Goal: Download file/media

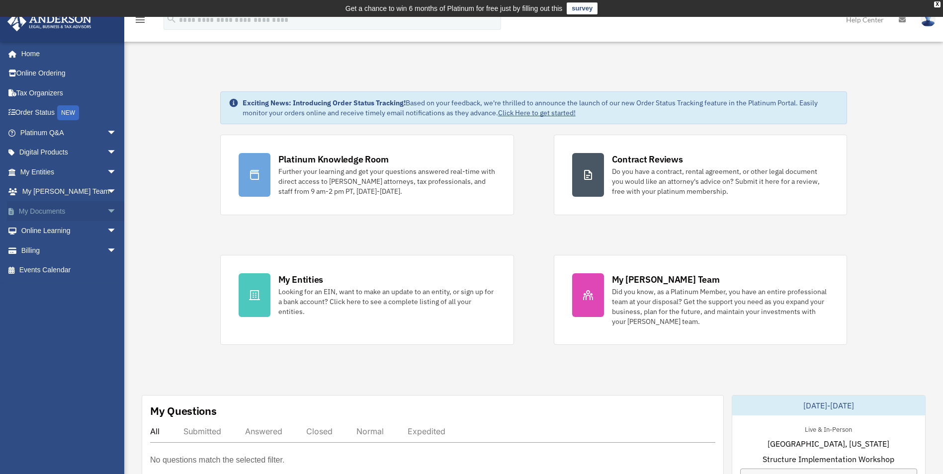
click at [36, 208] on link "My Documents arrow_drop_down" at bounding box center [69, 211] width 125 height 20
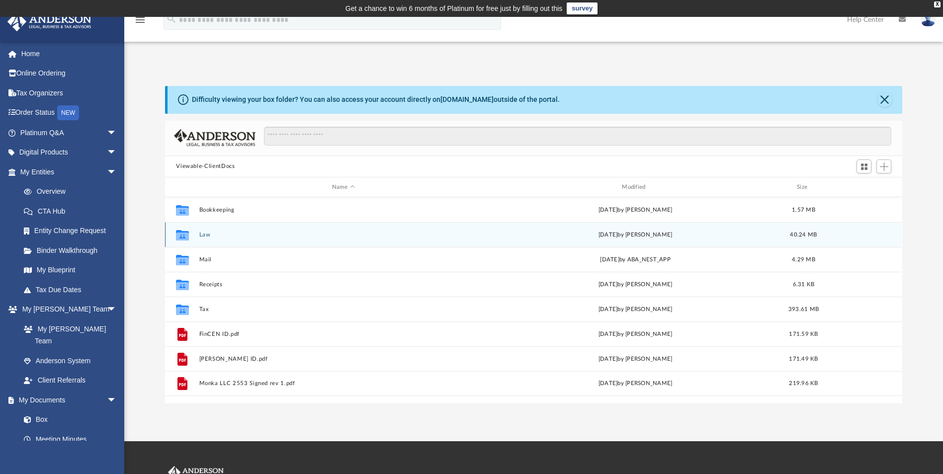
scroll to position [219, 730]
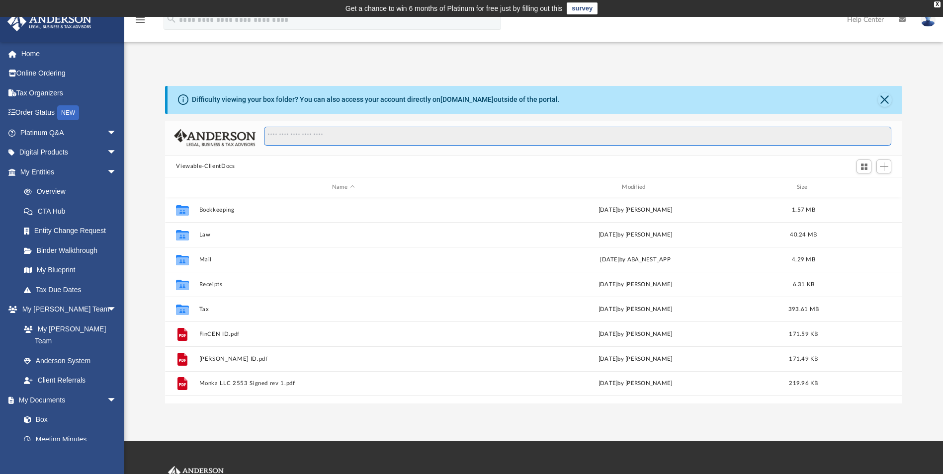
click at [374, 137] on input "Search files and folders" at bounding box center [577, 136] width 627 height 19
type input "***"
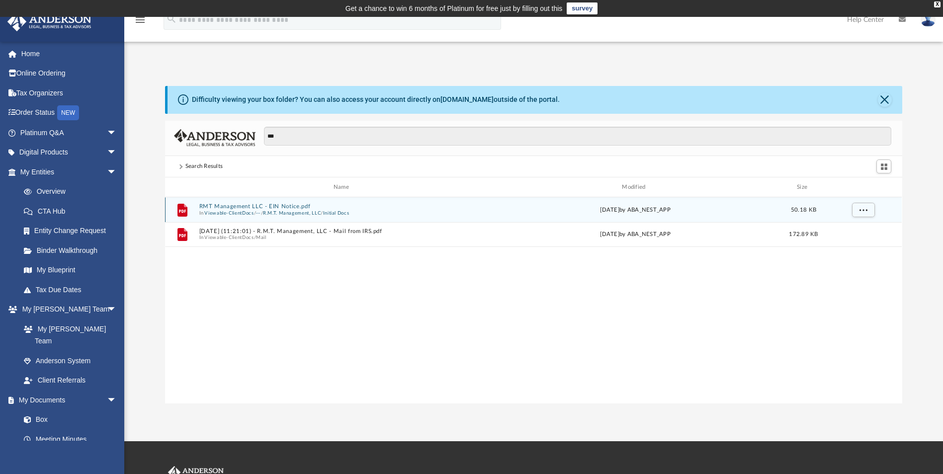
click at [265, 209] on button "RMT Management LLC - EIN Notice.pdf" at bounding box center [343, 207] width 288 height 6
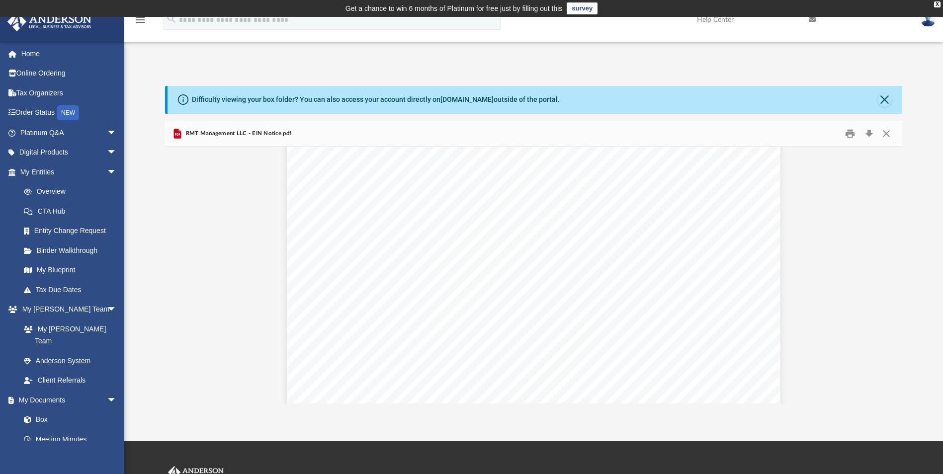
scroll to position [0, 0]
click at [216, 131] on span "RMT Management LLC - EIN Notice.pdf" at bounding box center [237, 133] width 108 height 9
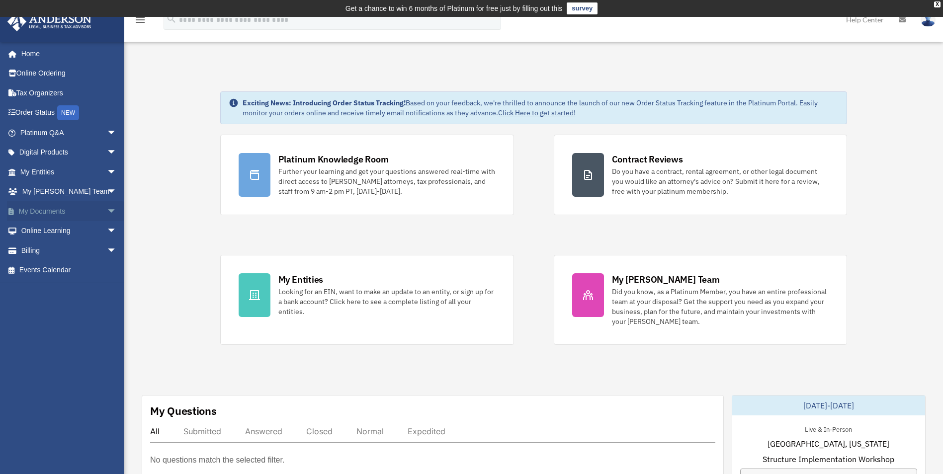
click at [42, 215] on link "My Documents arrow_drop_down" at bounding box center [69, 211] width 125 height 20
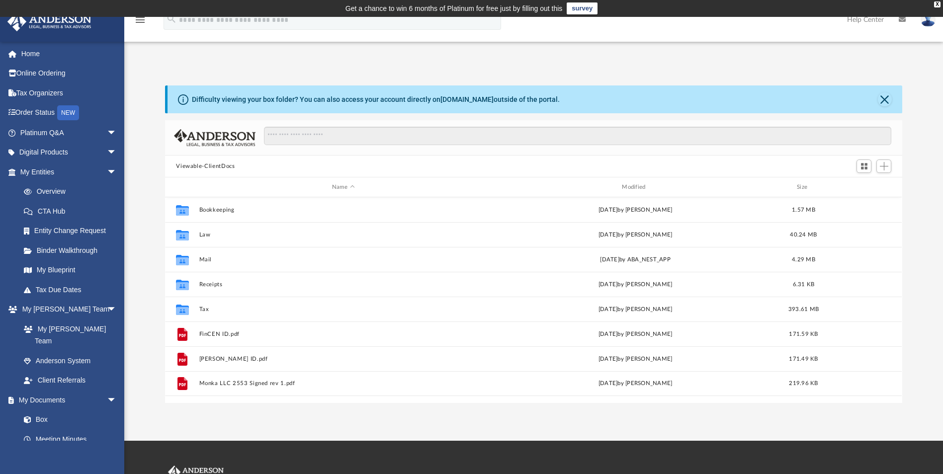
scroll to position [219, 730]
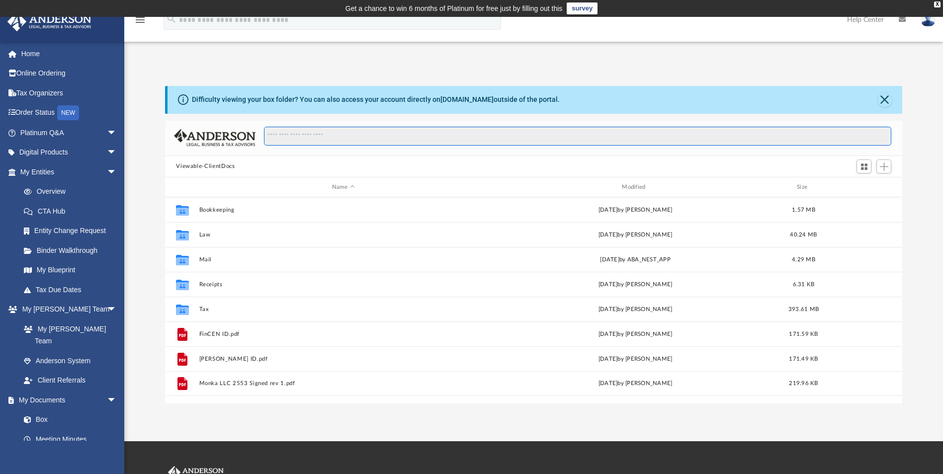
click at [335, 134] on input "Search files and folders" at bounding box center [577, 136] width 627 height 19
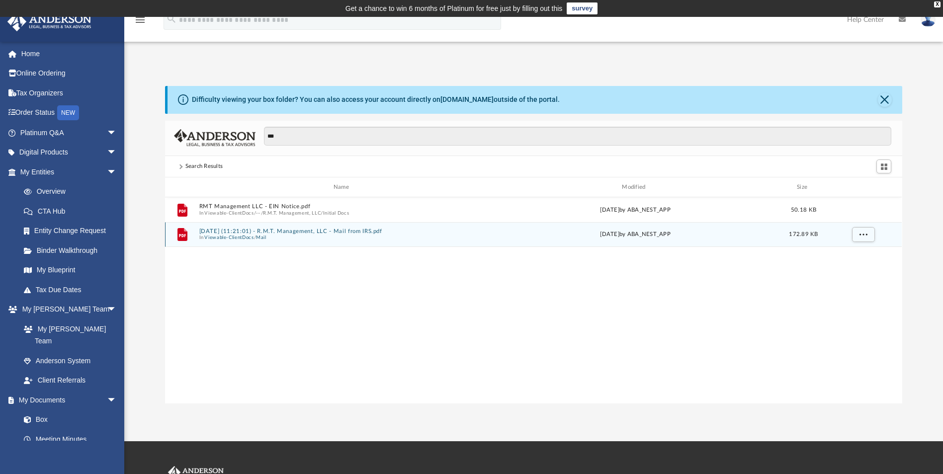
click at [325, 231] on button "2025.06.03 (11:21:01) - R.M.T. Management, LLC - Mail from IRS.pdf" at bounding box center [343, 231] width 288 height 6
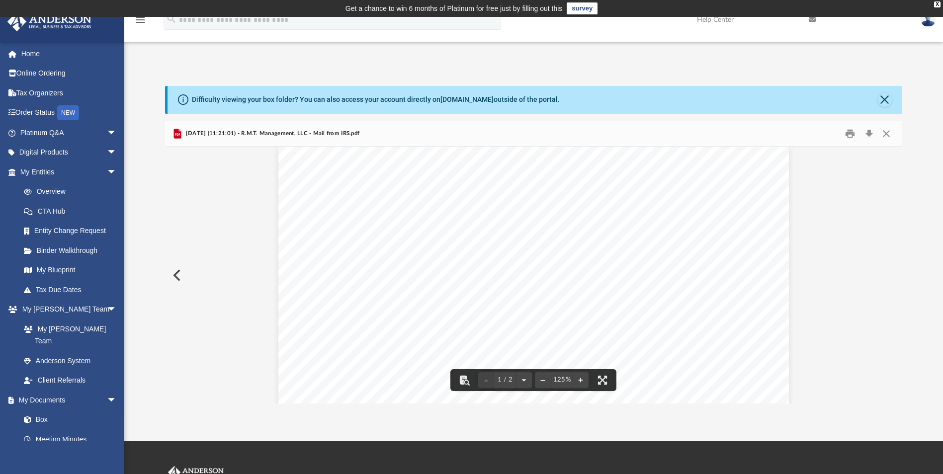
scroll to position [0, 0]
click at [174, 275] on button "Preview" at bounding box center [176, 275] width 22 height 28
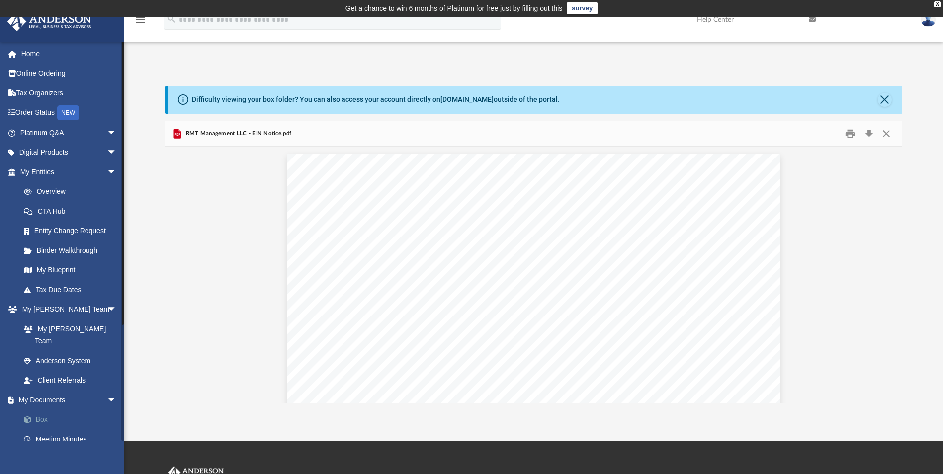
click at [40, 410] on link "Box" at bounding box center [73, 420] width 118 height 20
click at [879, 99] on button "Close" at bounding box center [885, 100] width 14 height 14
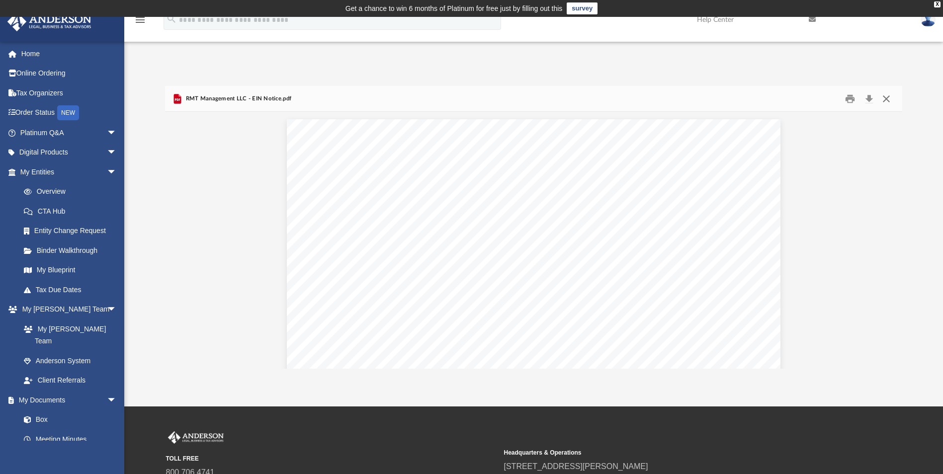
click at [887, 99] on button "Close" at bounding box center [886, 98] width 18 height 15
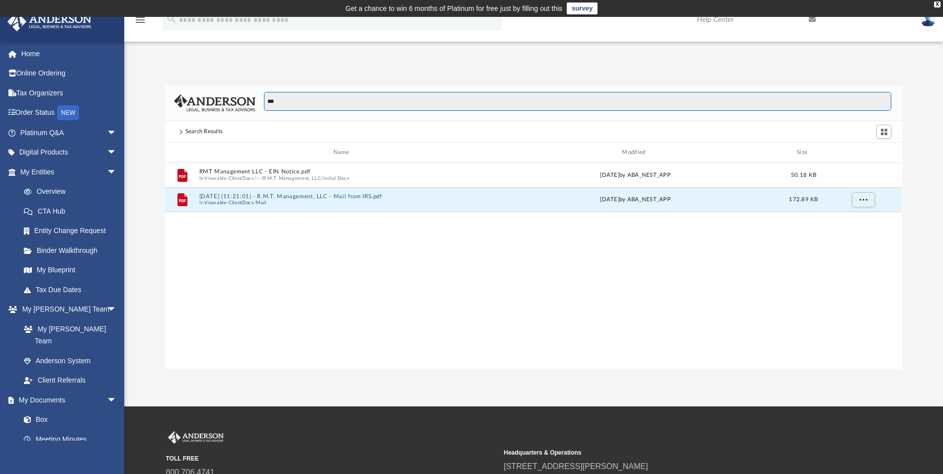
click at [323, 109] on input "***" at bounding box center [577, 101] width 627 height 19
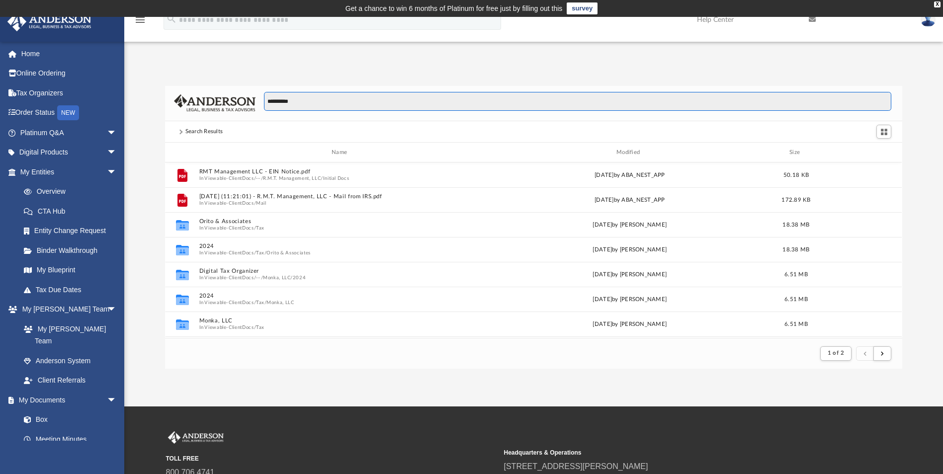
scroll to position [188, 730]
click at [42, 390] on link "My Documents arrow_drop_down" at bounding box center [69, 400] width 125 height 20
click at [41, 410] on link "Box" at bounding box center [73, 420] width 118 height 20
click at [298, 98] on input "**********" at bounding box center [577, 101] width 627 height 19
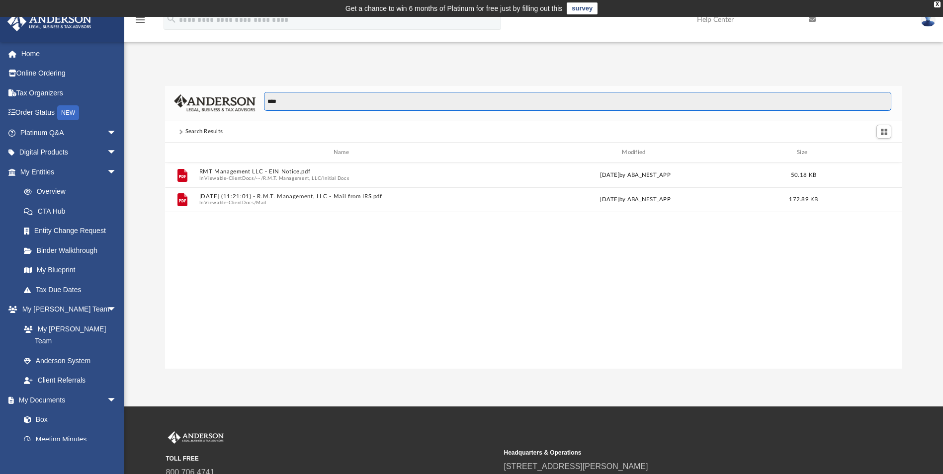
scroll to position [219, 730]
type input "**********"
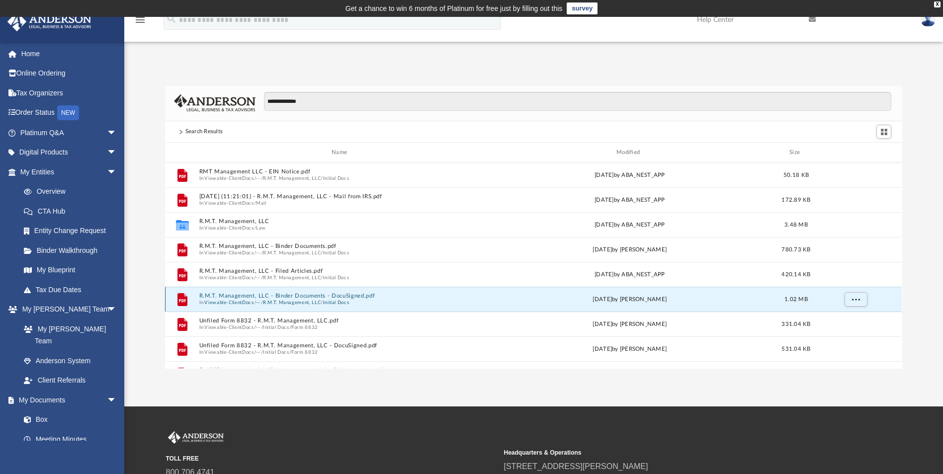
click at [302, 296] on button "R.M.T. Management, LLC - Binder Documents - DocuSigned.pdf" at bounding box center [341, 296] width 284 height 6
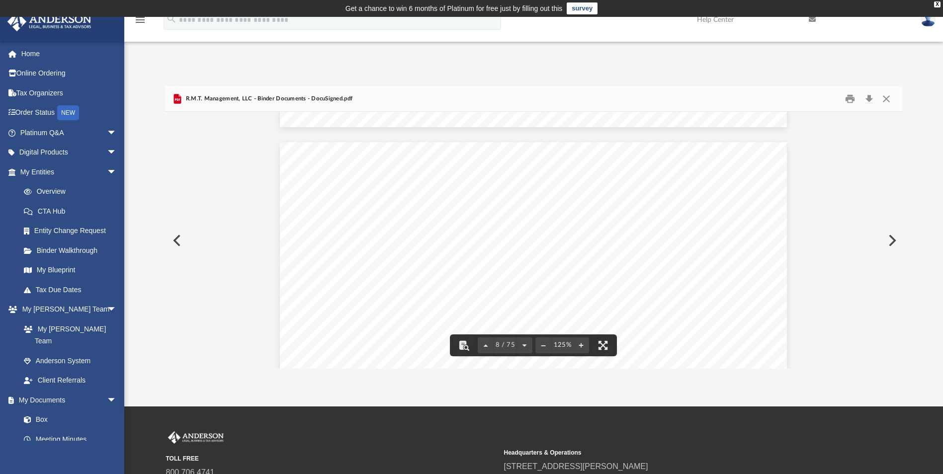
scroll to position [4673, 0]
click at [870, 96] on button "Download" at bounding box center [869, 98] width 18 height 15
click at [176, 238] on button "Preview" at bounding box center [176, 241] width 22 height 28
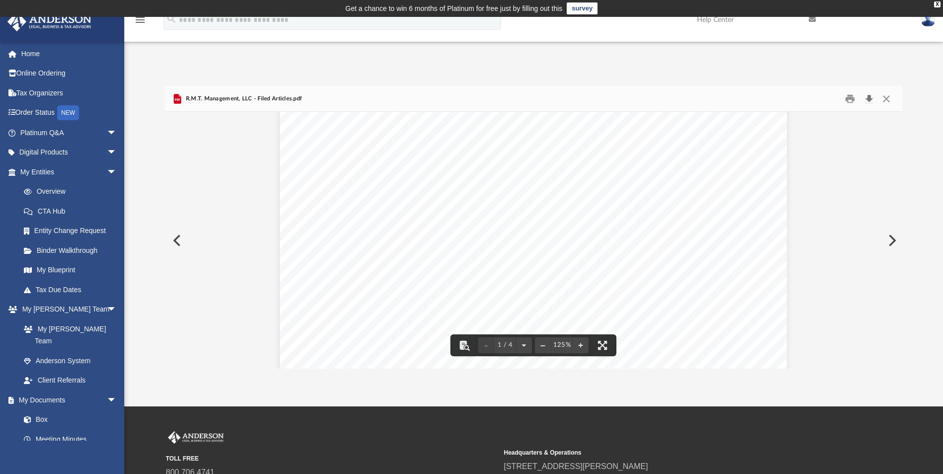
click at [870, 99] on button "Download" at bounding box center [869, 98] width 18 height 15
click at [174, 243] on button "Preview" at bounding box center [176, 241] width 22 height 28
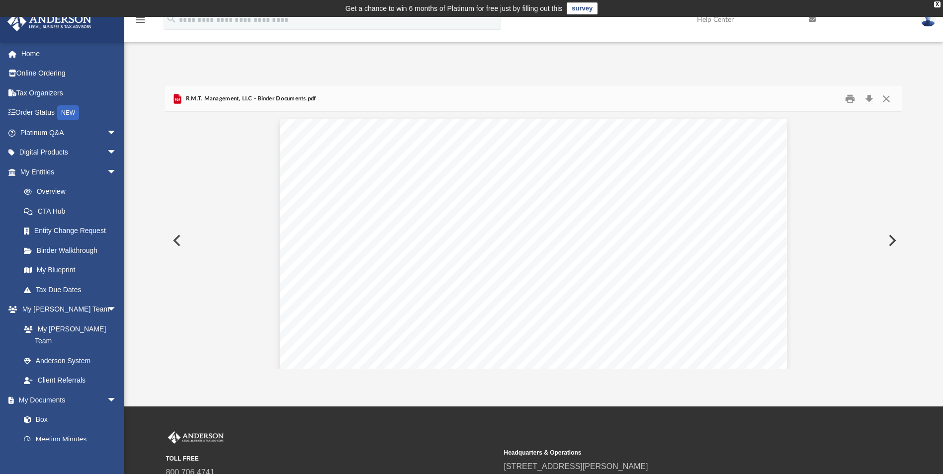
click at [174, 243] on button "Preview" at bounding box center [176, 241] width 22 height 28
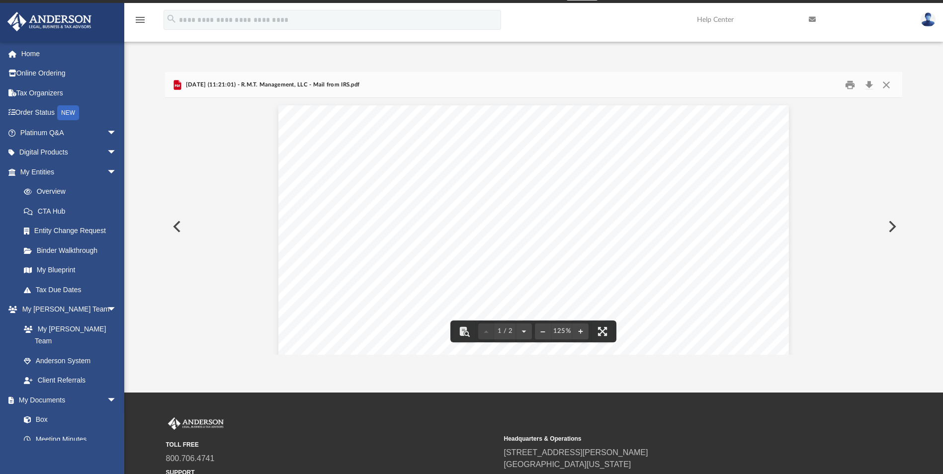
scroll to position [0, 0]
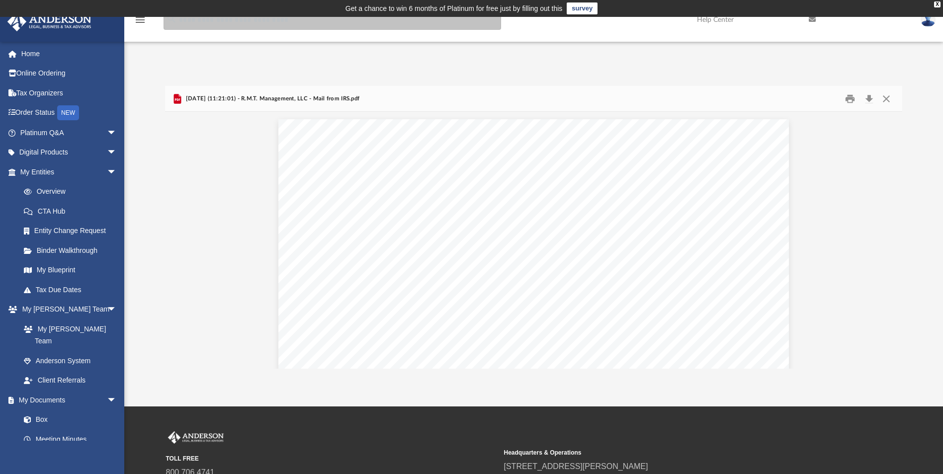
click at [213, 22] on input "search" at bounding box center [333, 20] width 338 height 20
type input "**********"
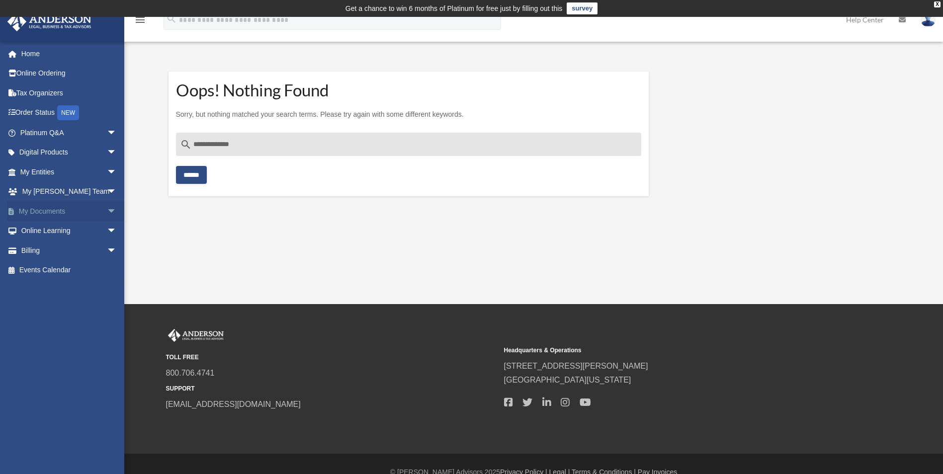
click at [44, 216] on link "My Documents arrow_drop_down" at bounding box center [69, 211] width 125 height 20
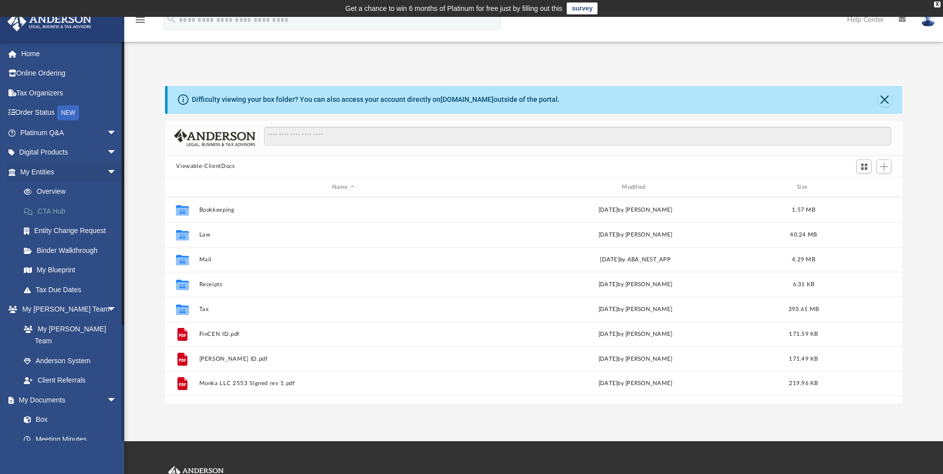
scroll to position [219, 730]
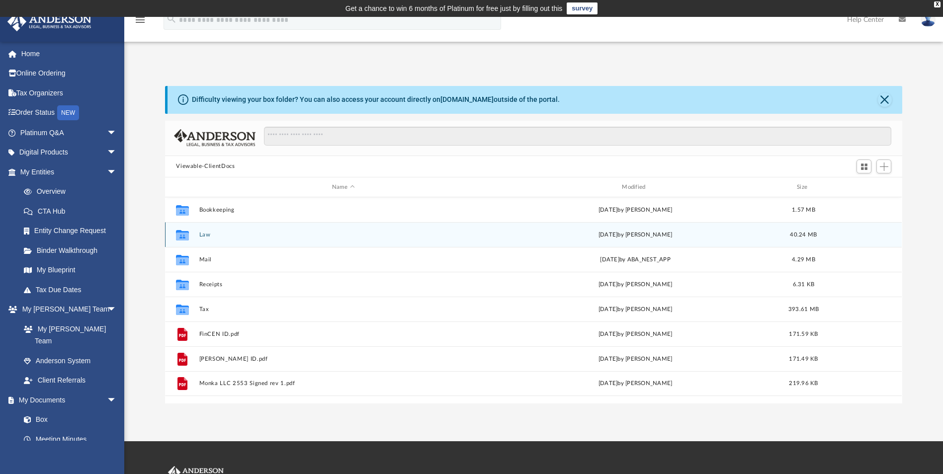
click at [205, 236] on button "Law" at bounding box center [343, 235] width 288 height 6
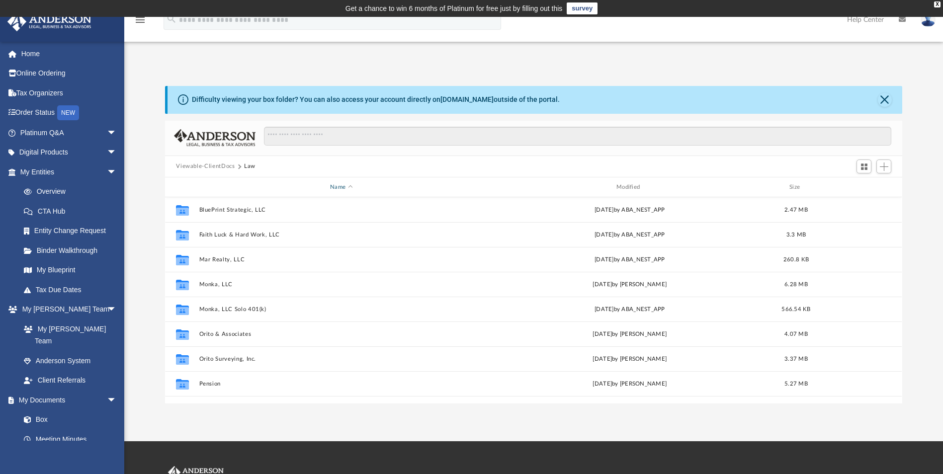
click at [346, 187] on div "Name" at bounding box center [341, 187] width 284 height 9
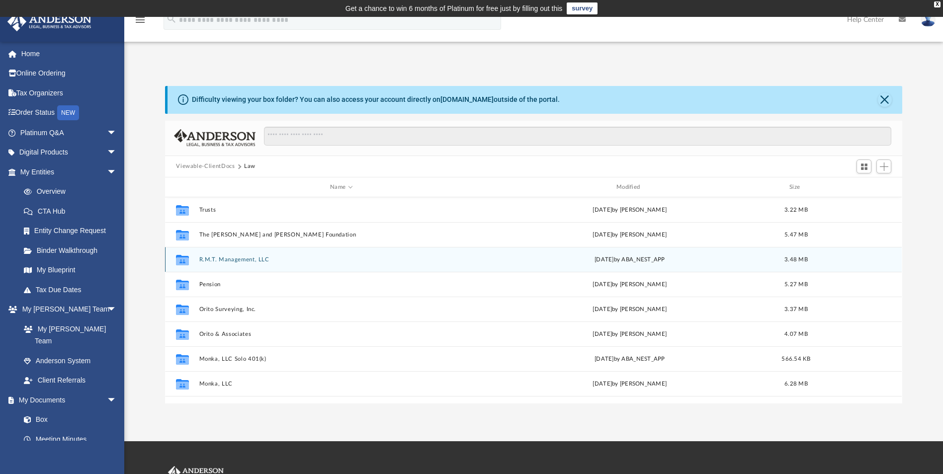
click at [240, 256] on button "R.M.T. Management, LLC" at bounding box center [341, 259] width 284 height 6
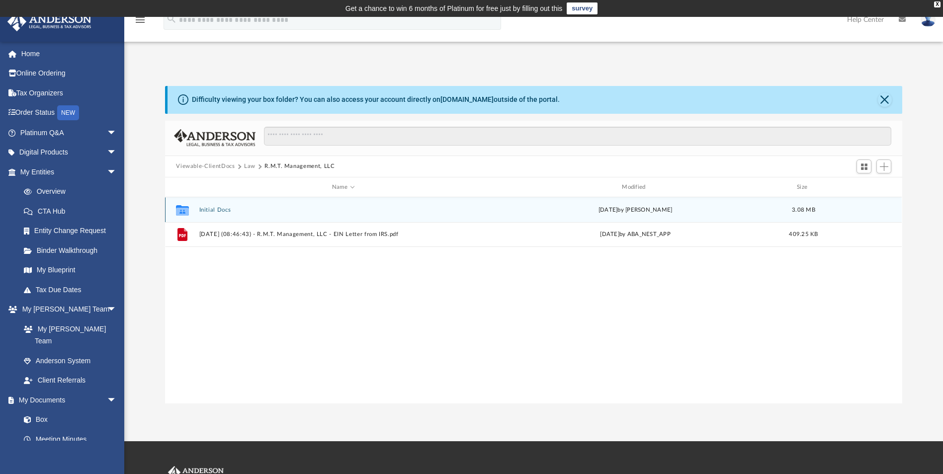
click at [211, 207] on button "Initial Docs" at bounding box center [343, 210] width 288 height 6
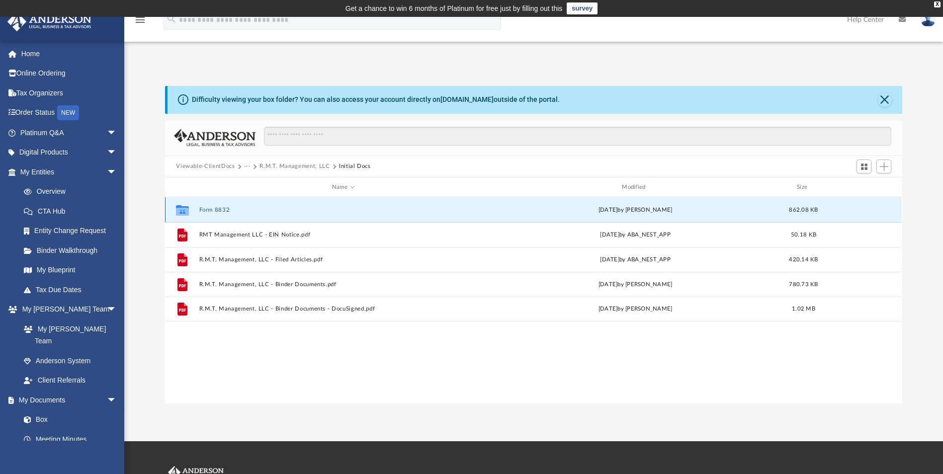
click at [211, 210] on button "Form 8832" at bounding box center [343, 210] width 288 height 6
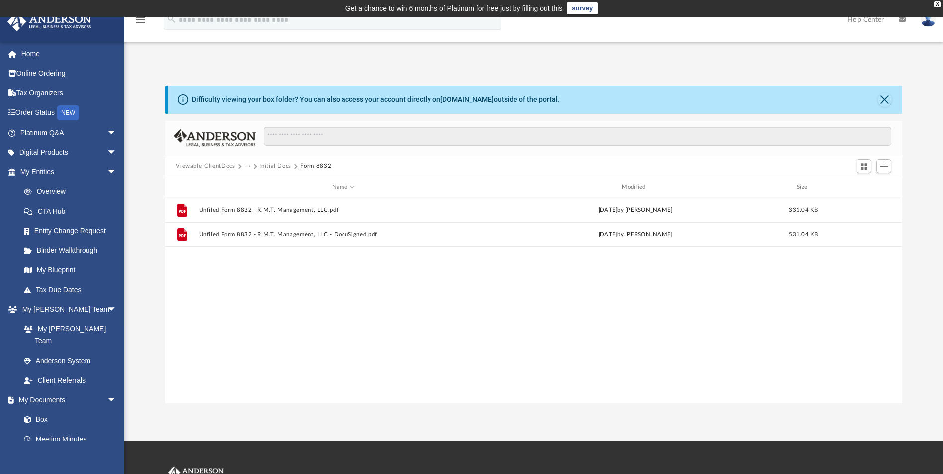
click at [271, 167] on button "Initial Docs" at bounding box center [275, 166] width 32 height 9
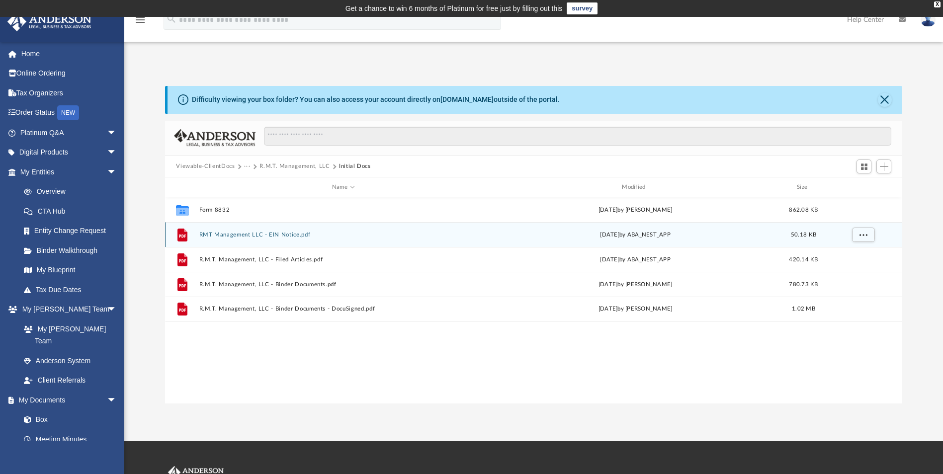
click at [244, 232] on button "RMT Management LLC - EIN Notice.pdf" at bounding box center [343, 235] width 288 height 6
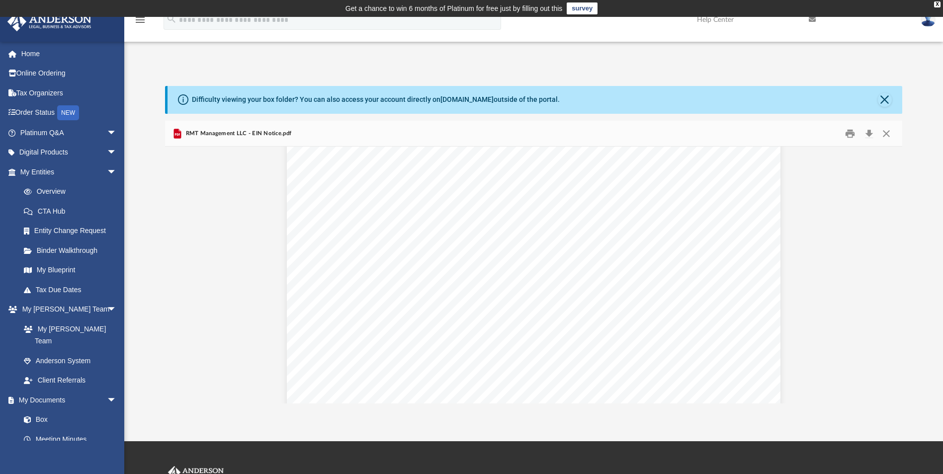
scroll to position [99, 0]
click at [608, 289] on span "Continue >>" at bounding box center [610, 293] width 45 height 8
click at [602, 292] on span "Continue >>" at bounding box center [610, 293] width 45 height 8
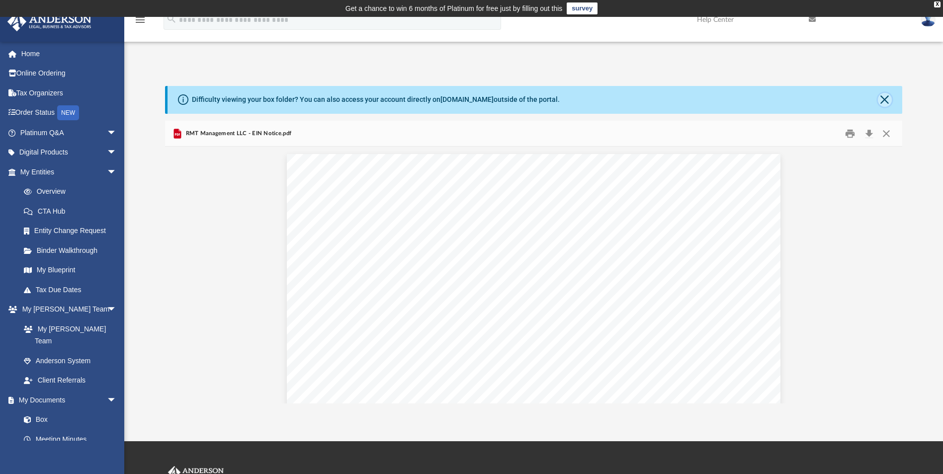
click at [881, 98] on button "Close" at bounding box center [885, 100] width 14 height 14
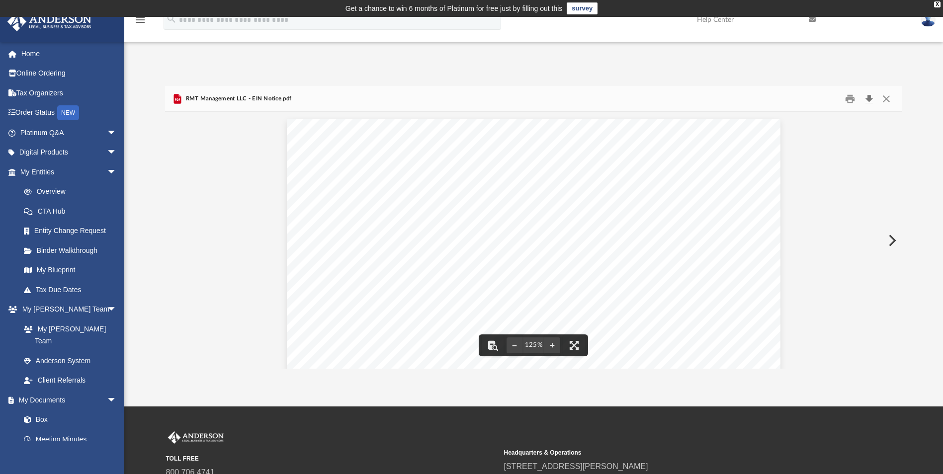
click at [870, 96] on button "Download" at bounding box center [869, 98] width 18 height 15
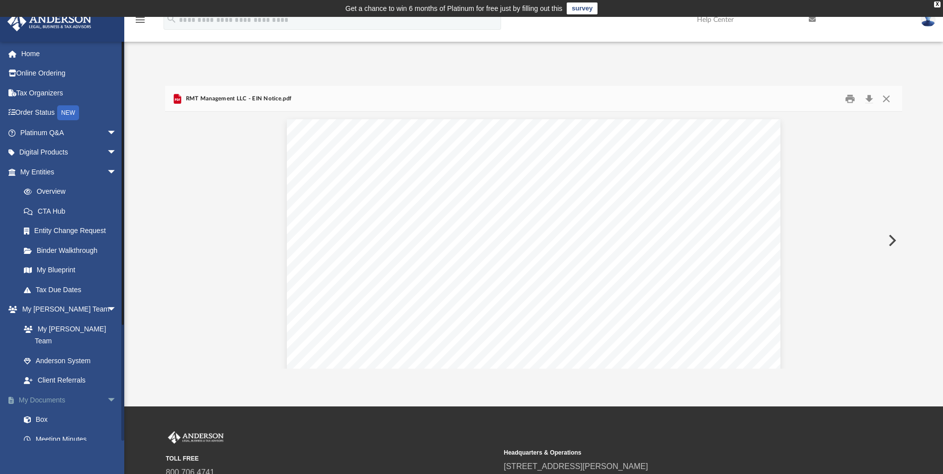
click at [40, 390] on link "My Documents arrow_drop_down" at bounding box center [69, 400] width 125 height 20
click at [43, 410] on link "Box" at bounding box center [73, 420] width 118 height 20
click at [41, 410] on link "Box" at bounding box center [73, 420] width 118 height 20
click at [888, 99] on button "Close" at bounding box center [886, 98] width 18 height 15
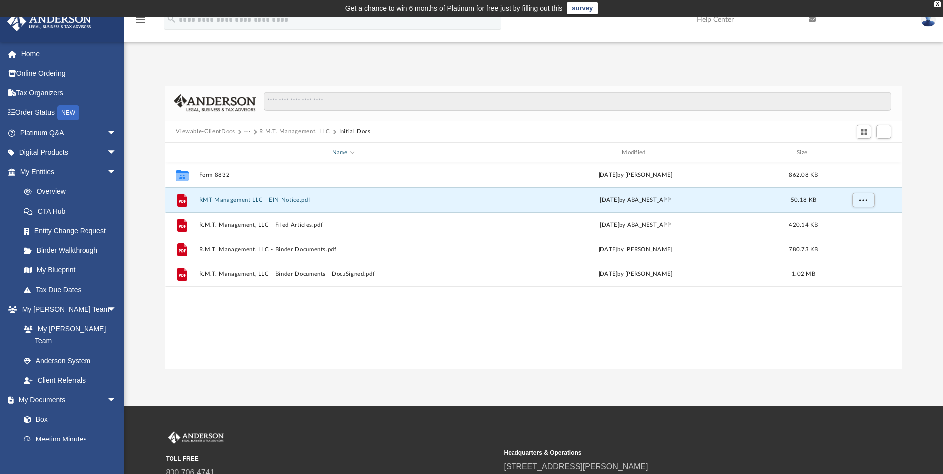
click at [350, 152] on span "Name" at bounding box center [352, 152] width 4 height 4
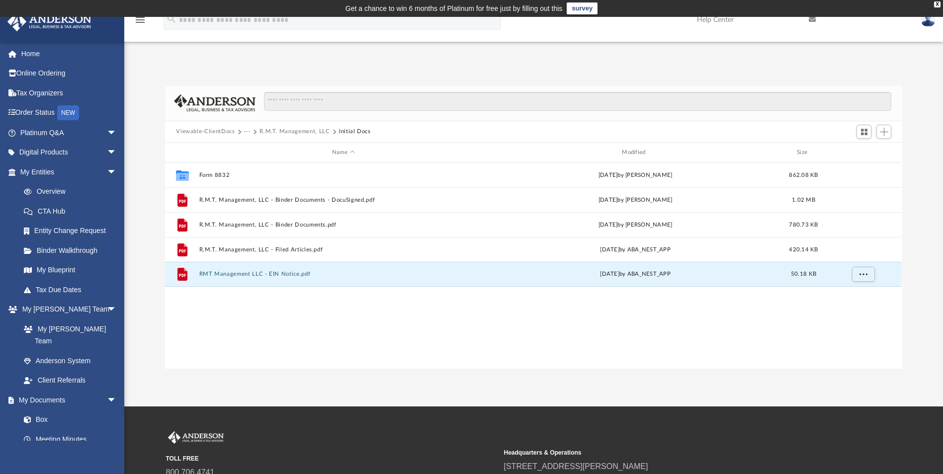
click at [292, 131] on button "R.M.T. Management, LLC" at bounding box center [294, 131] width 70 height 9
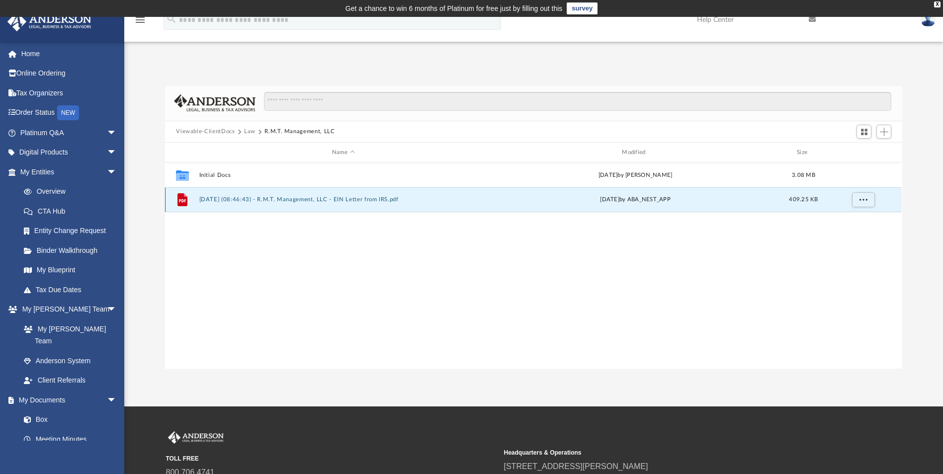
click at [324, 200] on button "[DATE] (08:46:43) - R.M.T. Management, LLC - EIN Letter from IRS.pdf" at bounding box center [343, 200] width 288 height 6
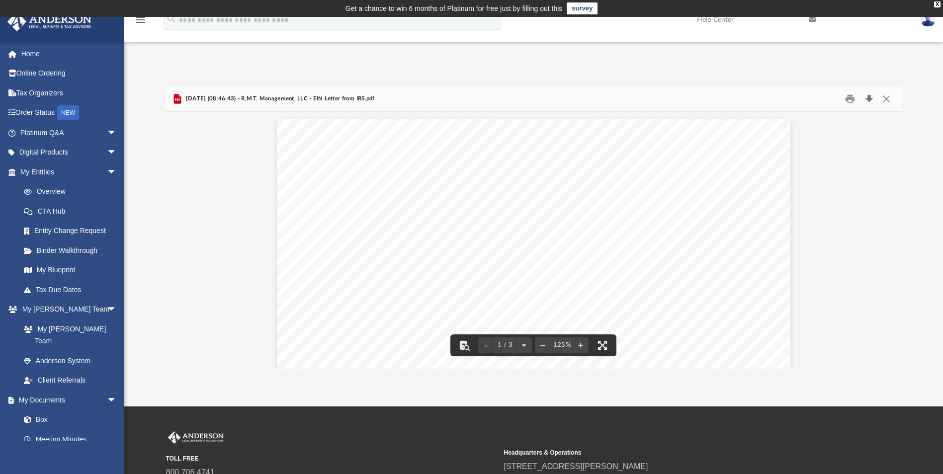
click at [871, 100] on button "Download" at bounding box center [869, 98] width 18 height 15
